Goal: Share content

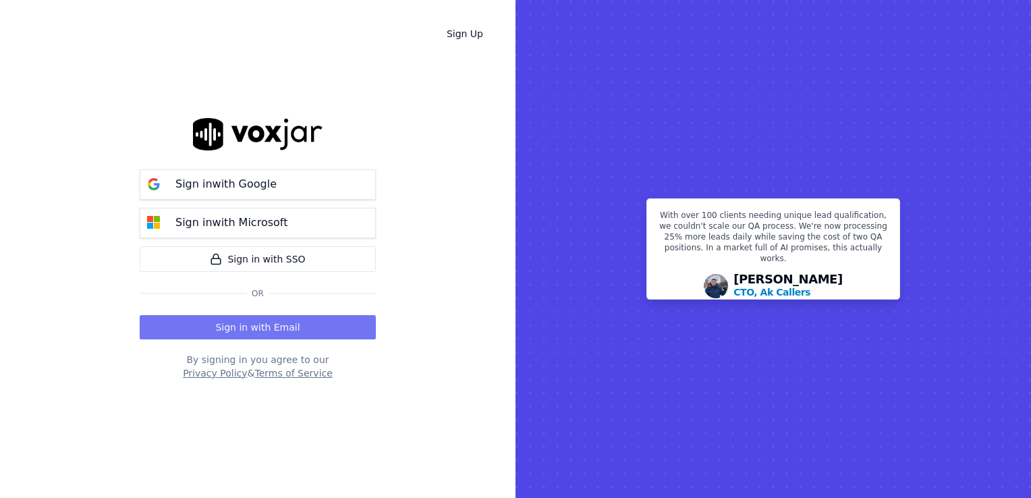
click at [257, 320] on button "Sign in with Email" at bounding box center [258, 327] width 236 height 24
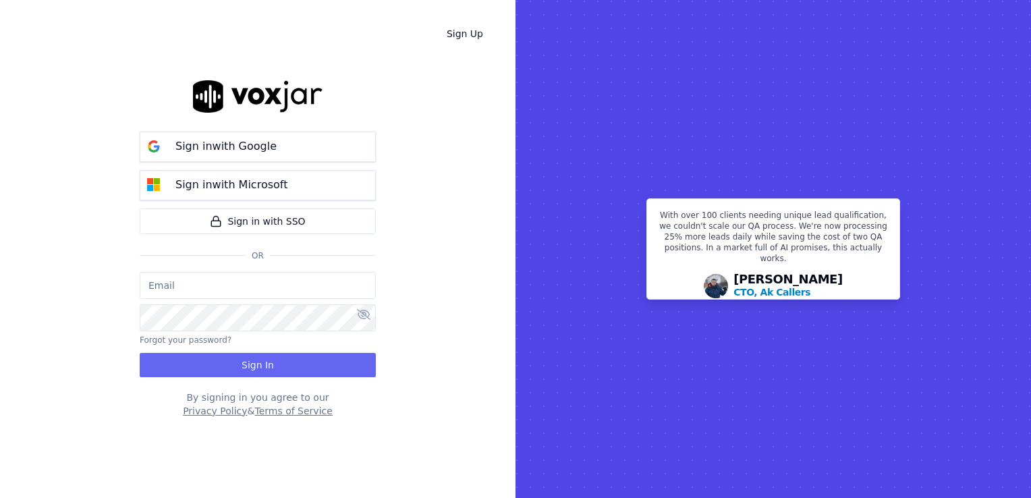
click at [240, 294] on input "email" at bounding box center [258, 285] width 236 height 27
click at [258, 132] on button "Sign in with Google" at bounding box center [258, 147] width 236 height 30
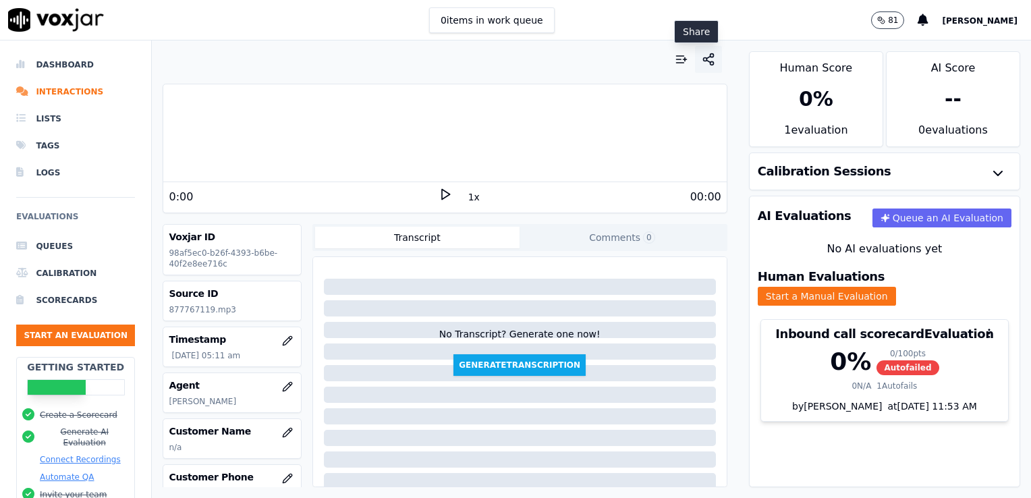
click at [710, 55] on circle "button" at bounding box center [711, 55] width 3 height 3
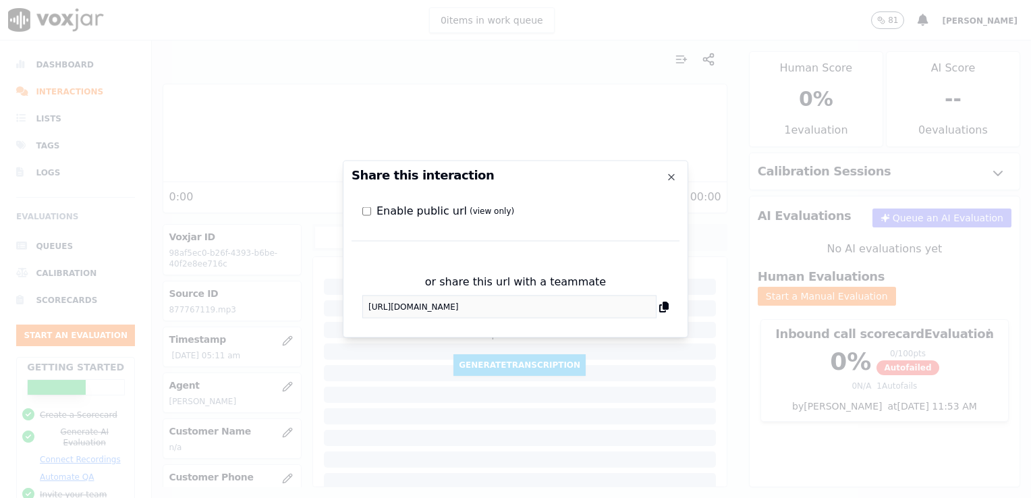
click at [443, 217] on label "Enable public url (view only)" at bounding box center [445, 211] width 138 height 16
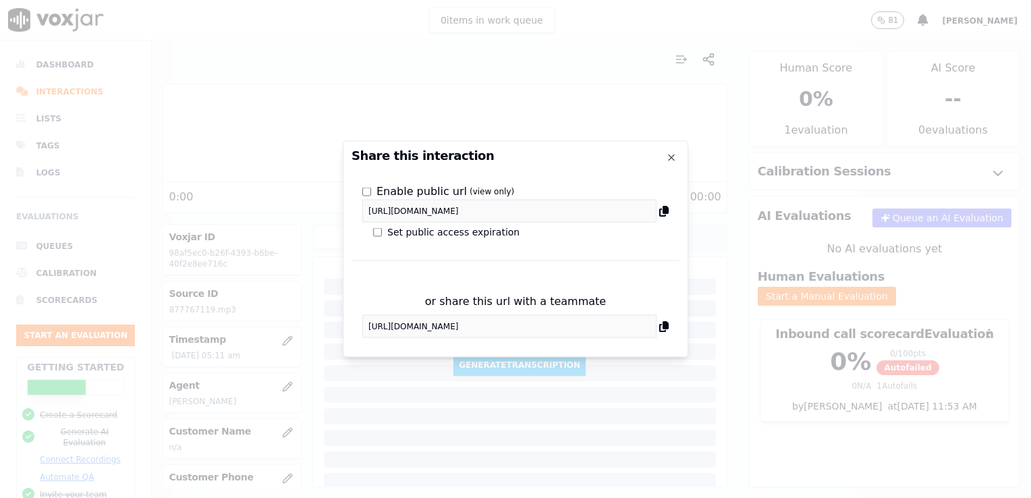
click at [664, 326] on icon at bounding box center [663, 326] width 9 height 11
click at [196, 83] on div at bounding box center [515, 249] width 1031 height 498
